Goal: Communication & Community: Participate in discussion

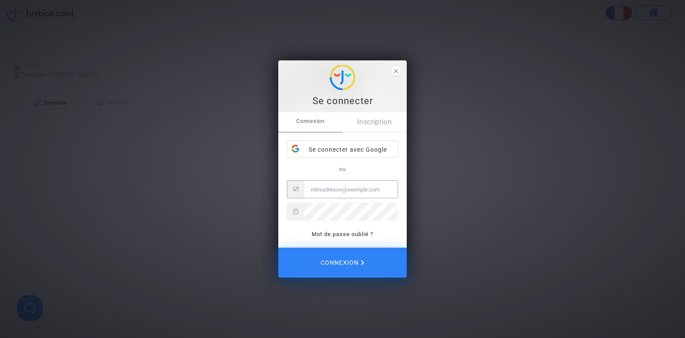
type input "joyce@pitcher-avocat.fr"
click at [342, 247] on div "Connexion Inscription Se connecter avec Google ou joyce@pitcher-avocat.fr Mot d…" at bounding box center [342, 180] width 128 height 136
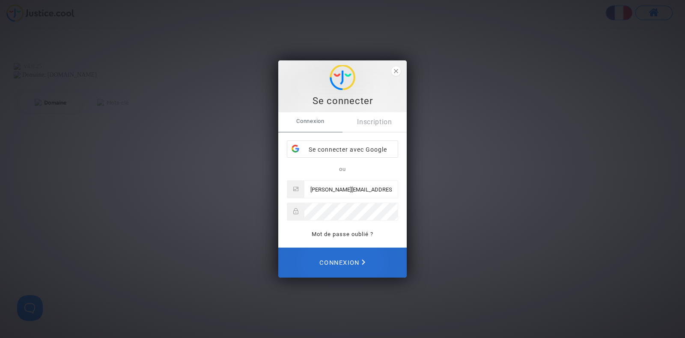
click at [341, 260] on span "Connexion" at bounding box center [342, 262] width 46 height 19
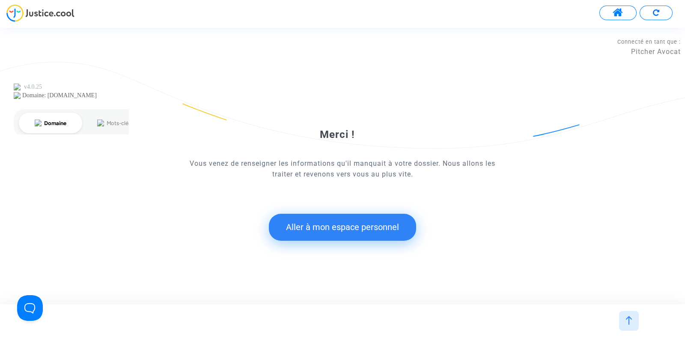
click at [358, 226] on button "Aller à mon espace personnel" at bounding box center [342, 227] width 147 height 27
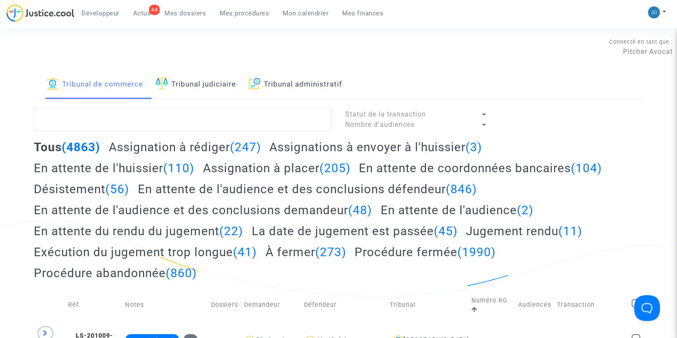
click at [193, 15] on span "Mes dossiers" at bounding box center [185, 13] width 42 height 8
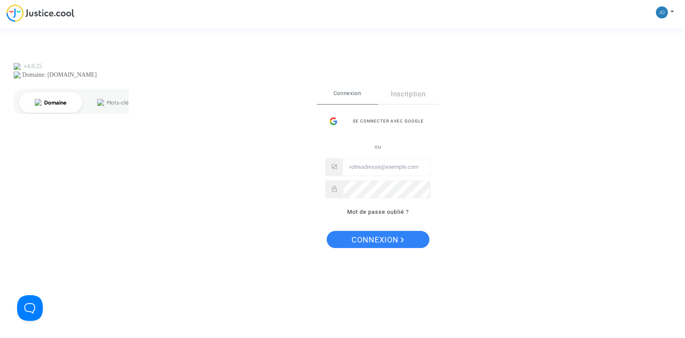
type input "joyce@pitcher-avocat.fr"
click at [379, 243] on span "Connexion" at bounding box center [377, 240] width 53 height 18
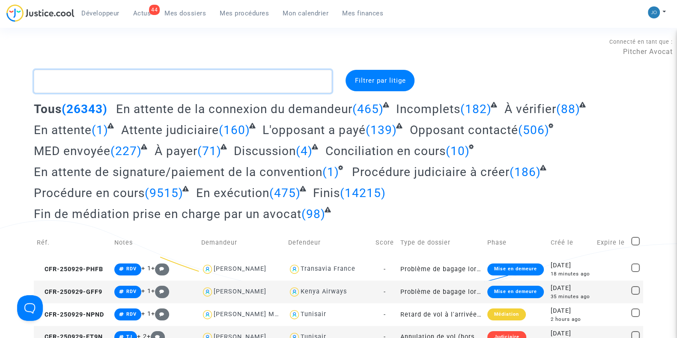
click at [243, 86] on textarea at bounding box center [183, 81] width 298 height 23
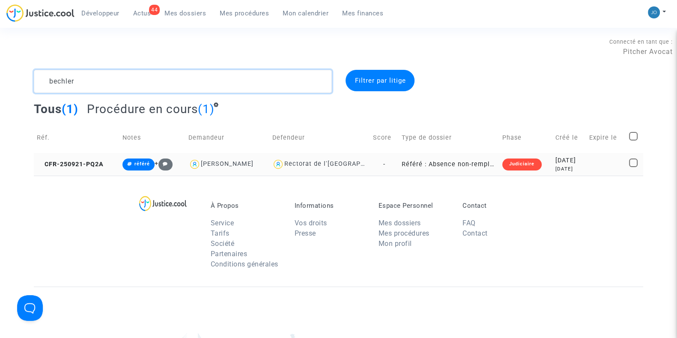
type textarea "bechler"
click at [556, 171] on div "[DATE]" at bounding box center [569, 168] width 28 height 7
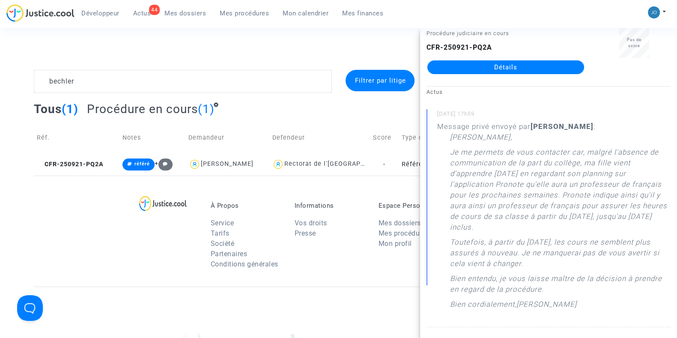
scroll to position [23, 0]
click at [497, 65] on link "Détails" at bounding box center [505, 67] width 157 height 14
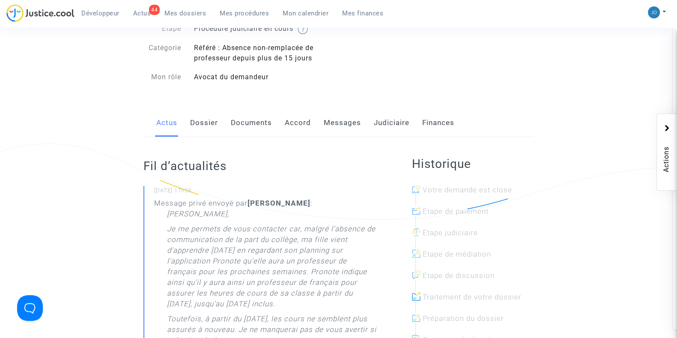
scroll to position [78, 0]
click at [390, 125] on link "Judiciaire" at bounding box center [392, 121] width 36 height 28
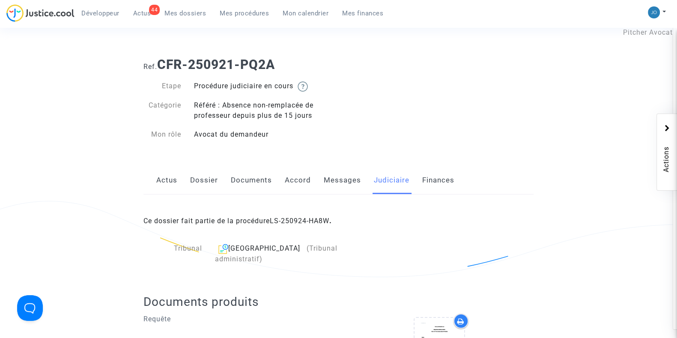
scroll to position [20, 0]
click at [213, 184] on link "Dossier" at bounding box center [204, 180] width 28 height 28
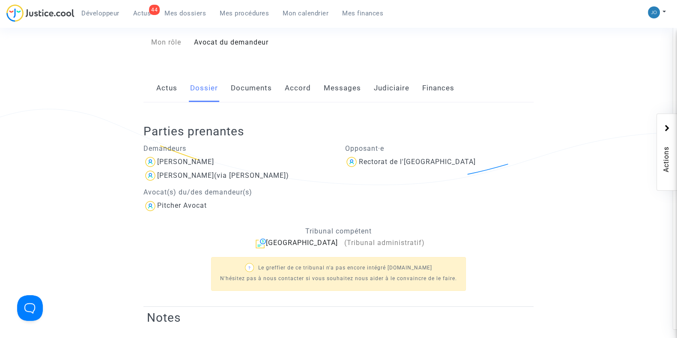
scroll to position [116, 0]
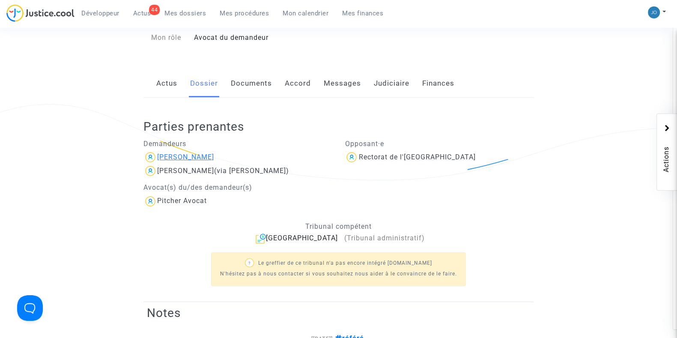
click at [202, 155] on div "[PERSON_NAME]" at bounding box center [185, 157] width 57 height 8
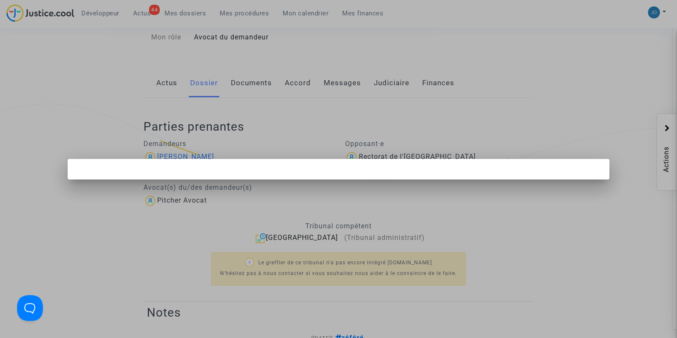
scroll to position [0, 0]
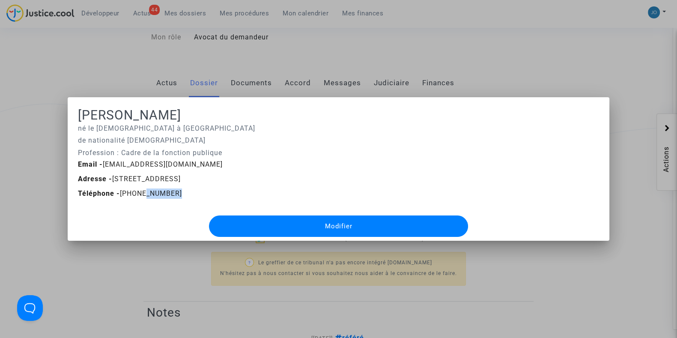
drag, startPoint x: 139, startPoint y: 196, endPoint x: 188, endPoint y: 189, distance: 49.2
click at [188, 189] on div "Téléphone - [PHONE_NUMBER]" at bounding box center [338, 193] width 534 height 10
click at [166, 251] on div at bounding box center [338, 169] width 677 height 338
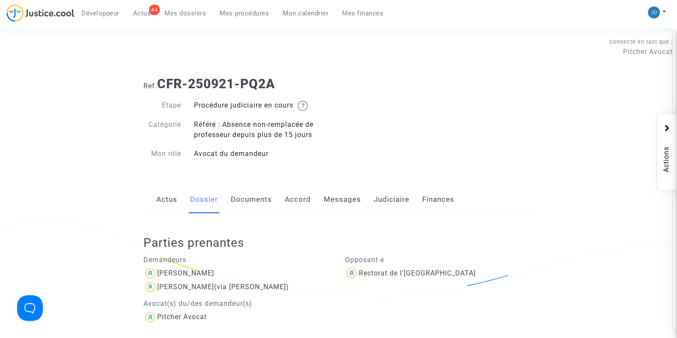
scroll to position [116, 0]
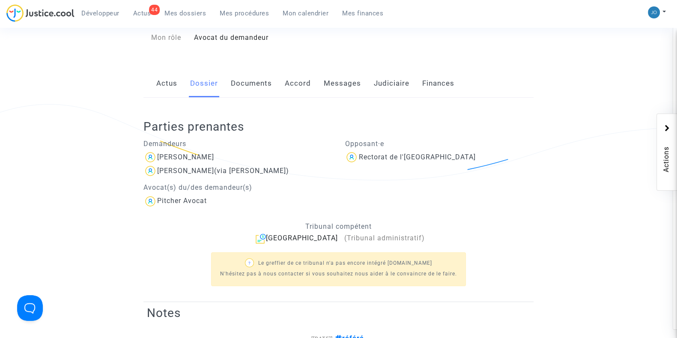
click at [330, 91] on link "Messages" at bounding box center [342, 83] width 37 height 28
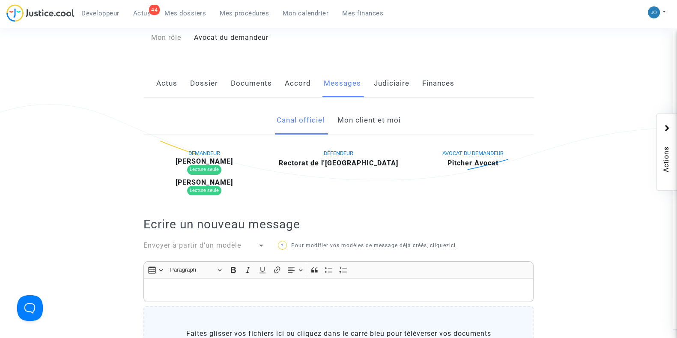
click at [354, 118] on link "Mon client et moi" at bounding box center [368, 120] width 63 height 28
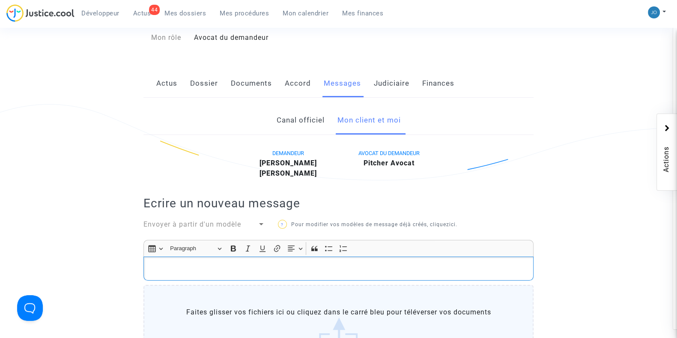
click at [259, 266] on p "Rich Text Editor, main" at bounding box center [338, 268] width 381 height 11
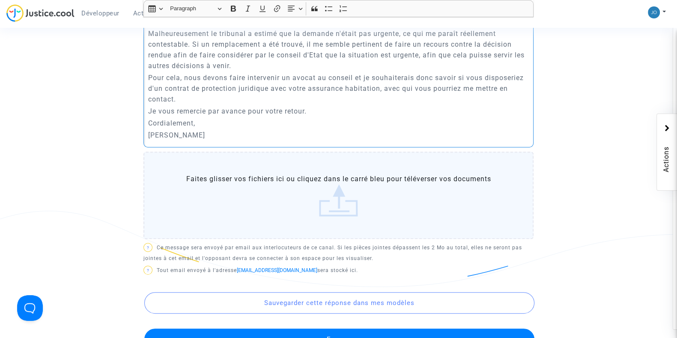
scroll to position [389, 0]
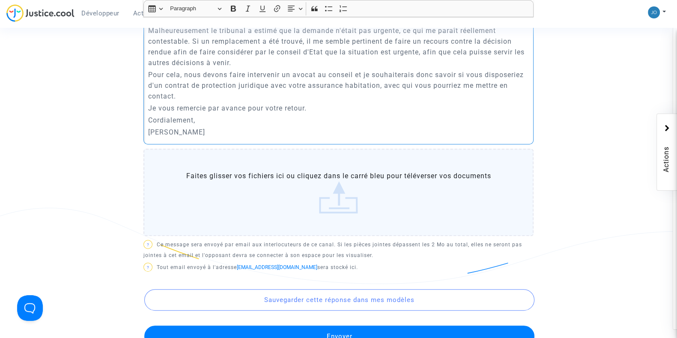
click at [360, 329] on button "Envoyer" at bounding box center [339, 335] width 390 height 21
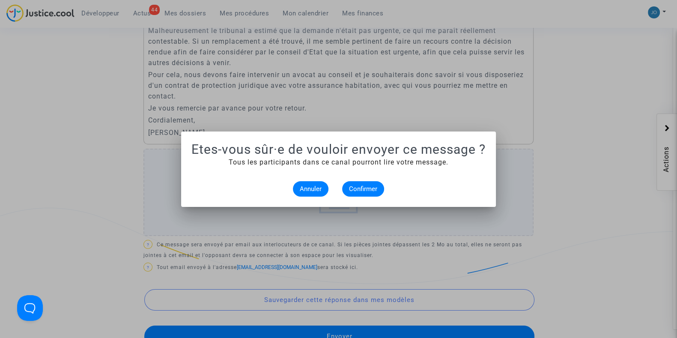
scroll to position [0, 0]
click at [358, 193] on button "Confirmer" at bounding box center [363, 188] width 42 height 15
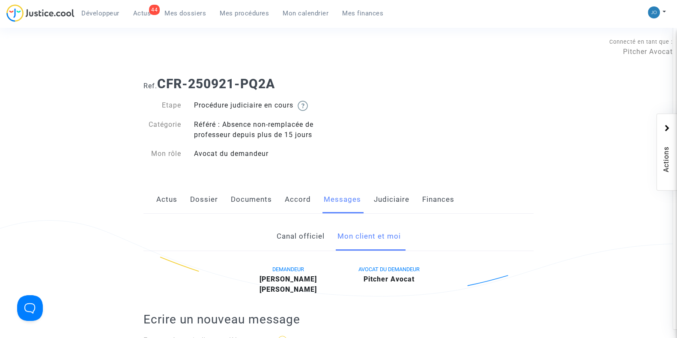
scroll to position [389, 0]
